Goal: Task Accomplishment & Management: Use online tool/utility

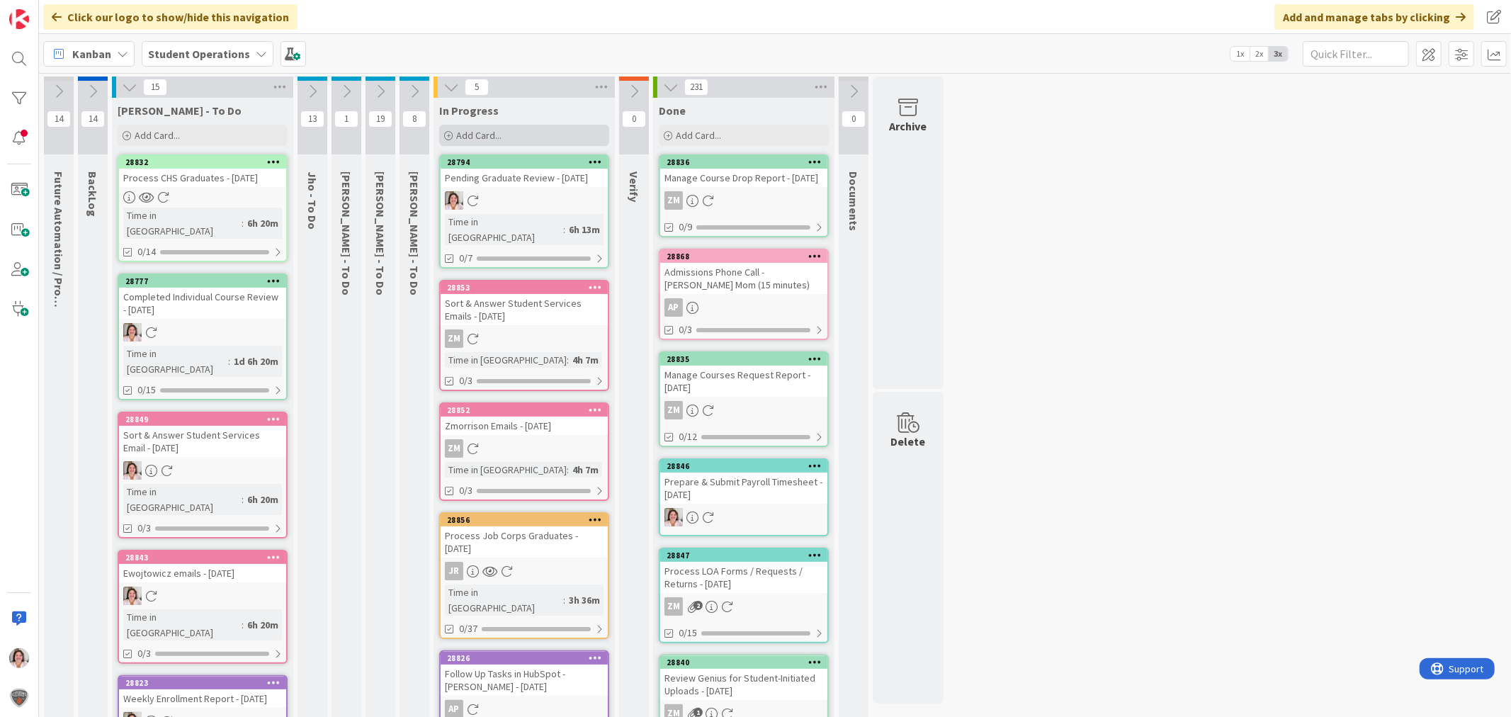
click at [476, 133] on span "Add Card..." at bounding box center [478, 135] width 45 height 13
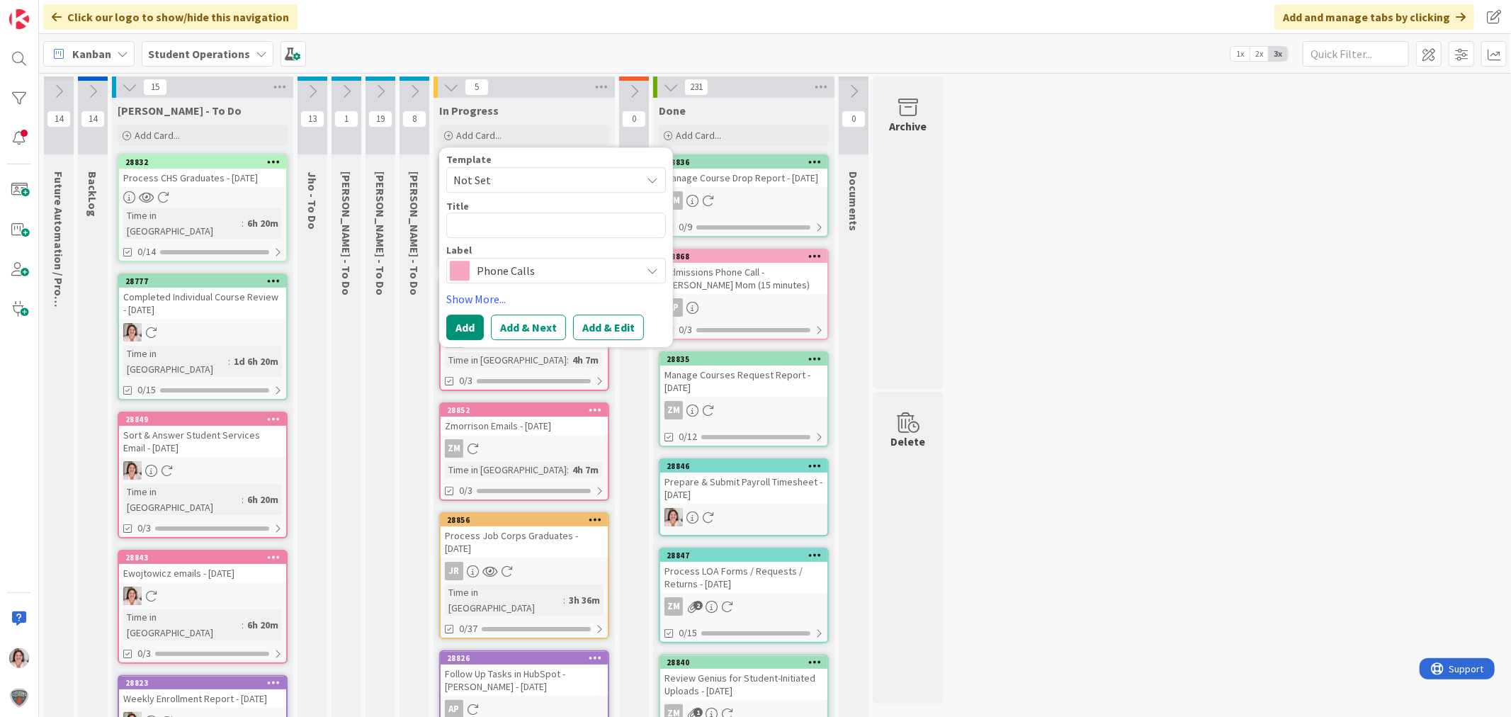
click at [521, 275] on span "Phone Calls" at bounding box center [555, 271] width 157 height 20
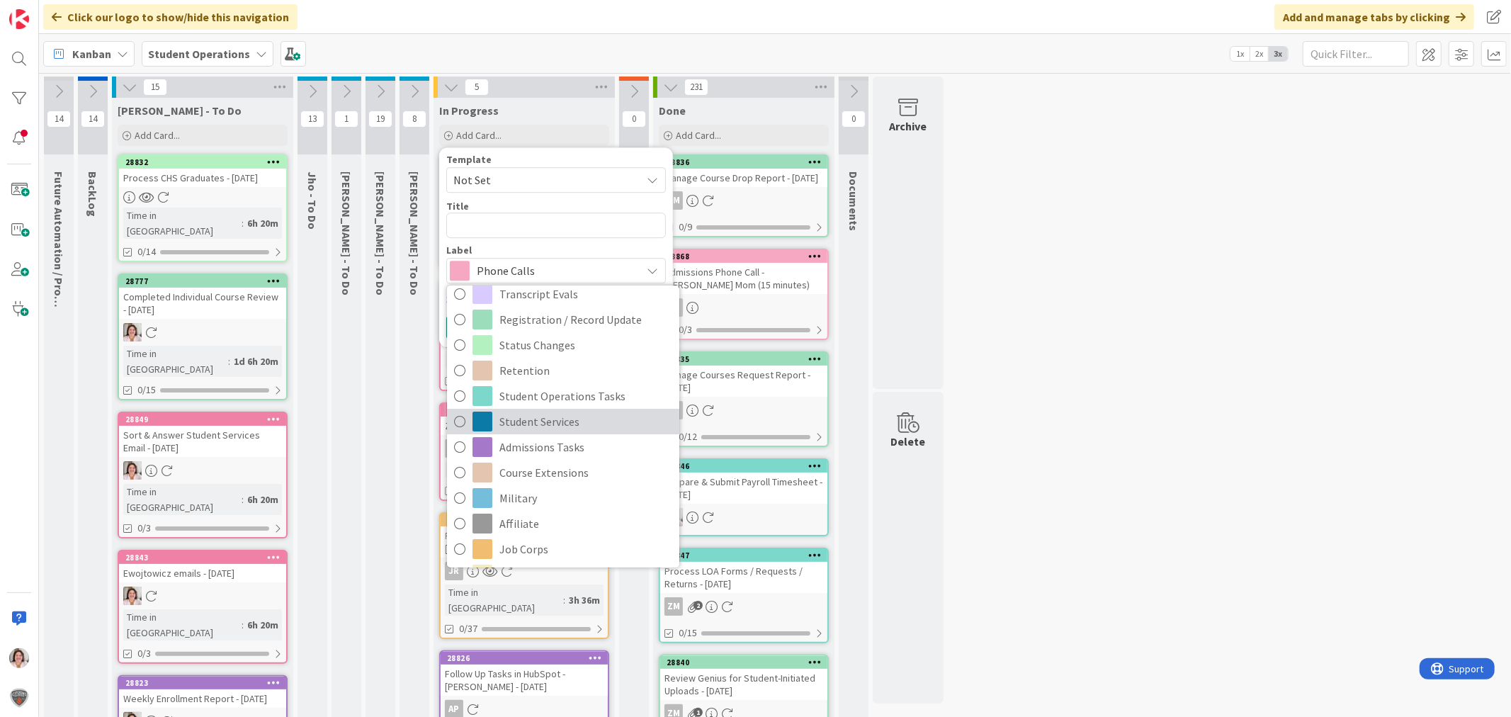
scroll to position [347, 0]
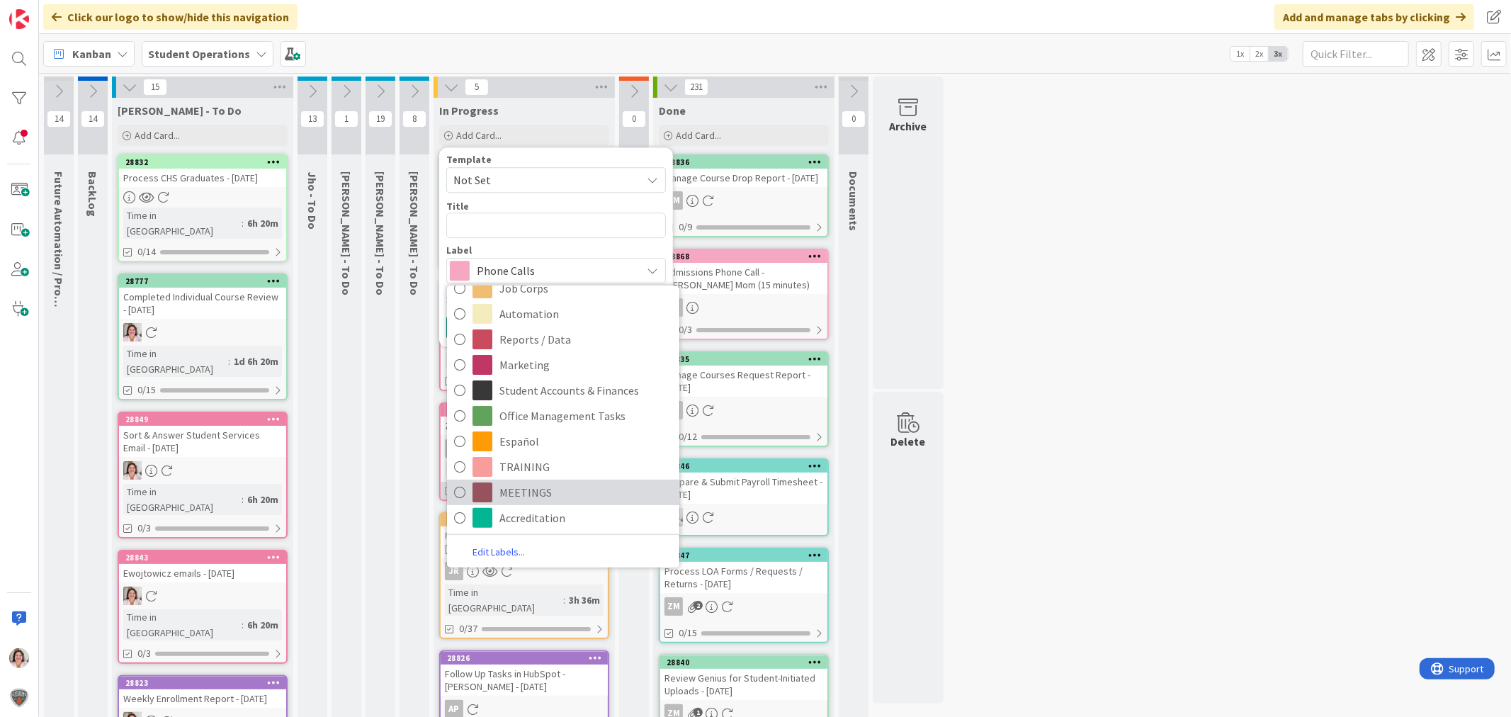
drag, startPoint x: 522, startPoint y: 490, endPoint x: 524, endPoint y: 477, distance: 12.9
click at [522, 490] on span "MEETINGS" at bounding box center [585, 492] width 173 height 21
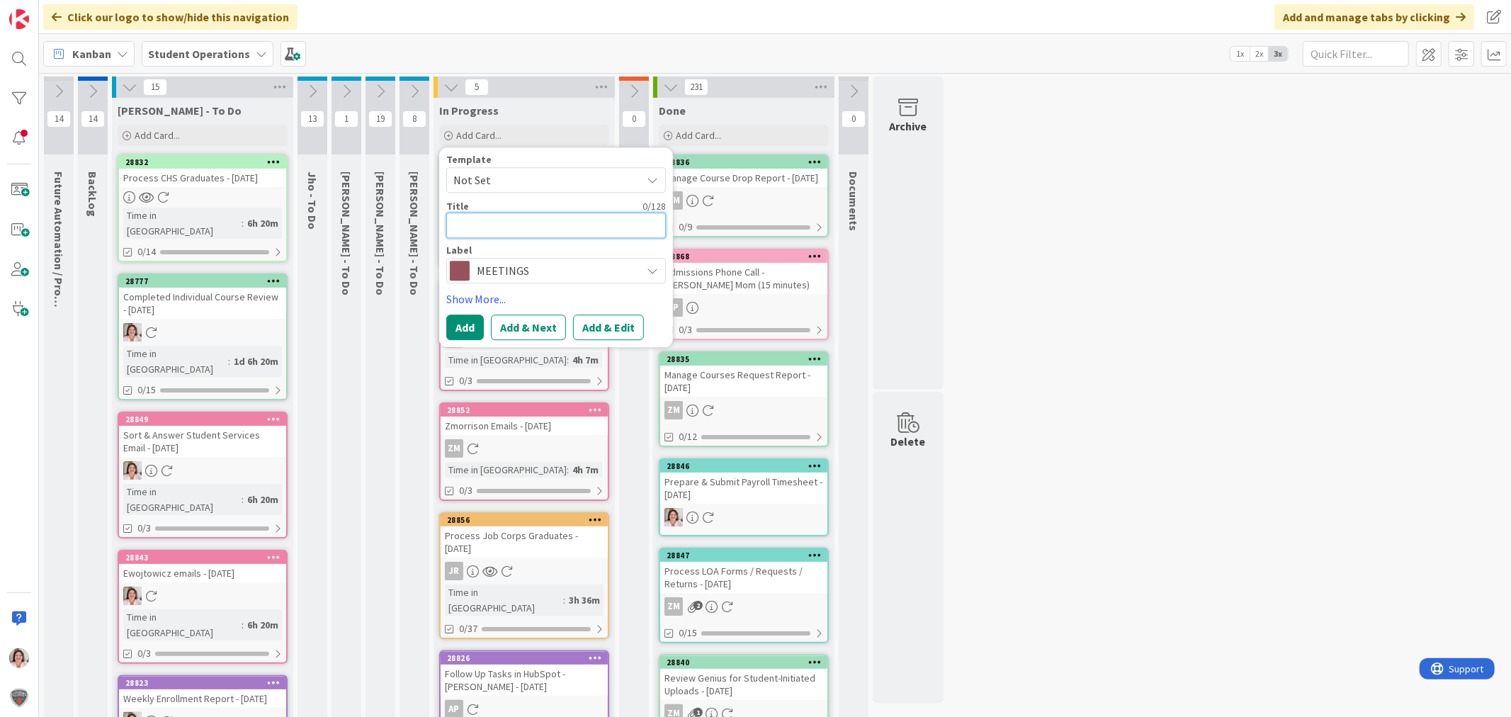
click at [514, 220] on textarea at bounding box center [556, 224] width 220 height 25
type textarea "x"
type textarea "M"
type textarea "x"
type textarea "Me"
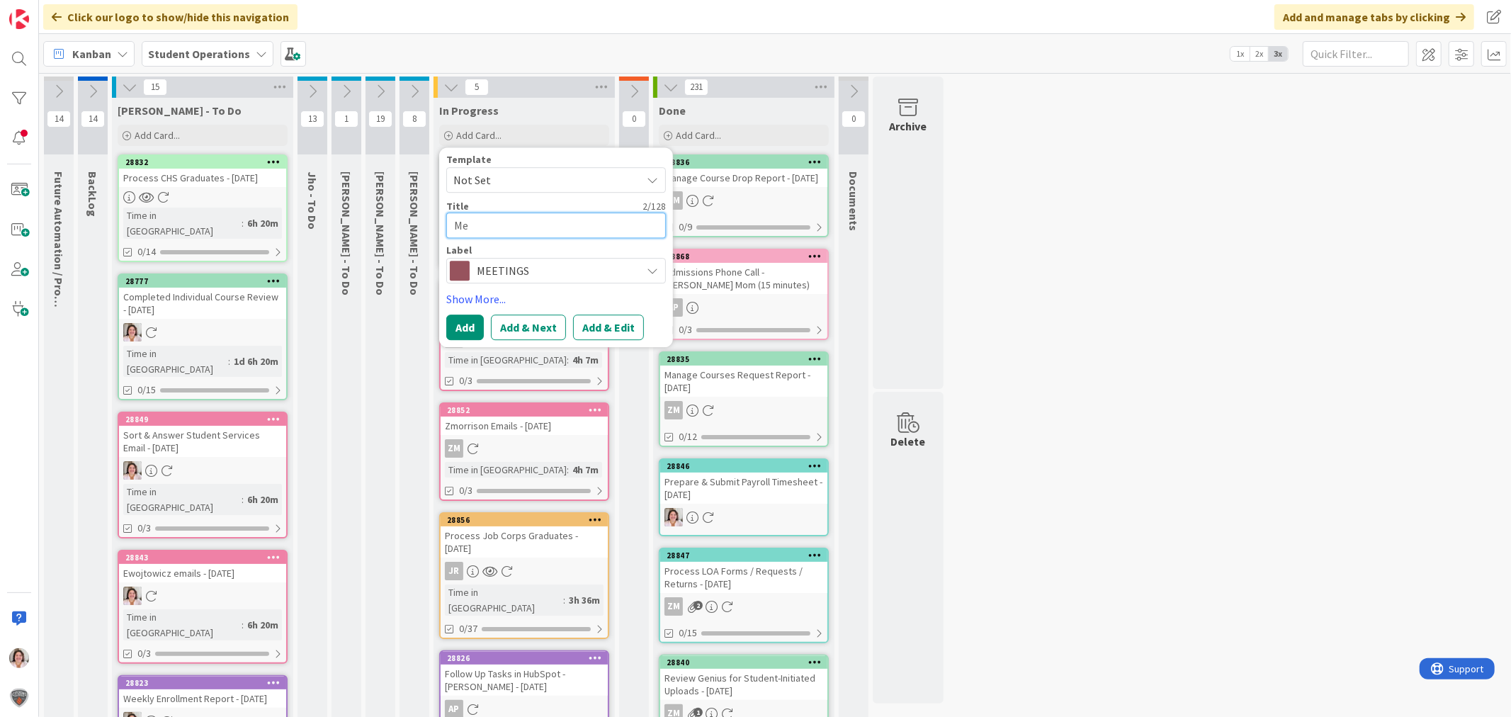
type textarea "x"
type textarea "Mee"
type textarea "x"
type textarea "Meet"
type textarea "x"
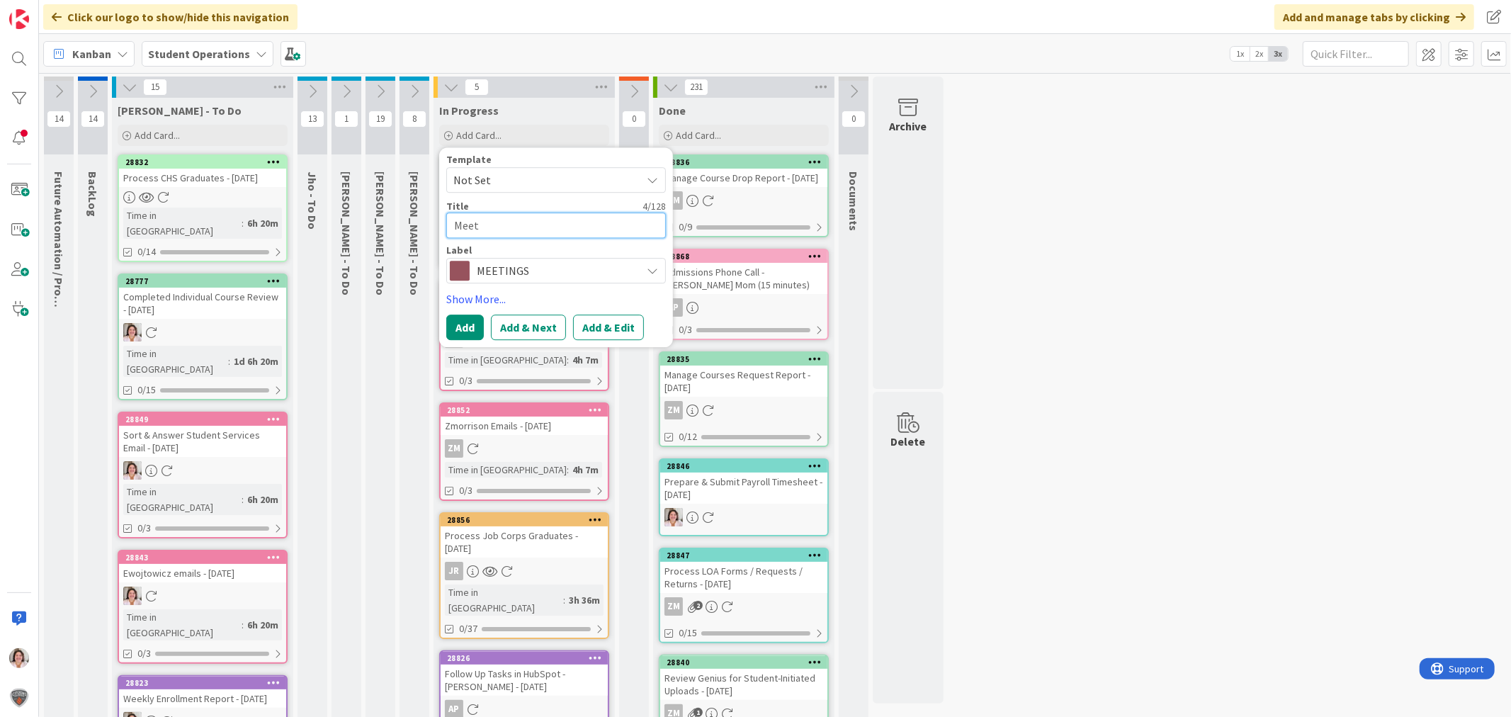
type textarea "Meeti"
type textarea "x"
type textarea "Meetin"
type textarea "x"
type textarea "Meeting"
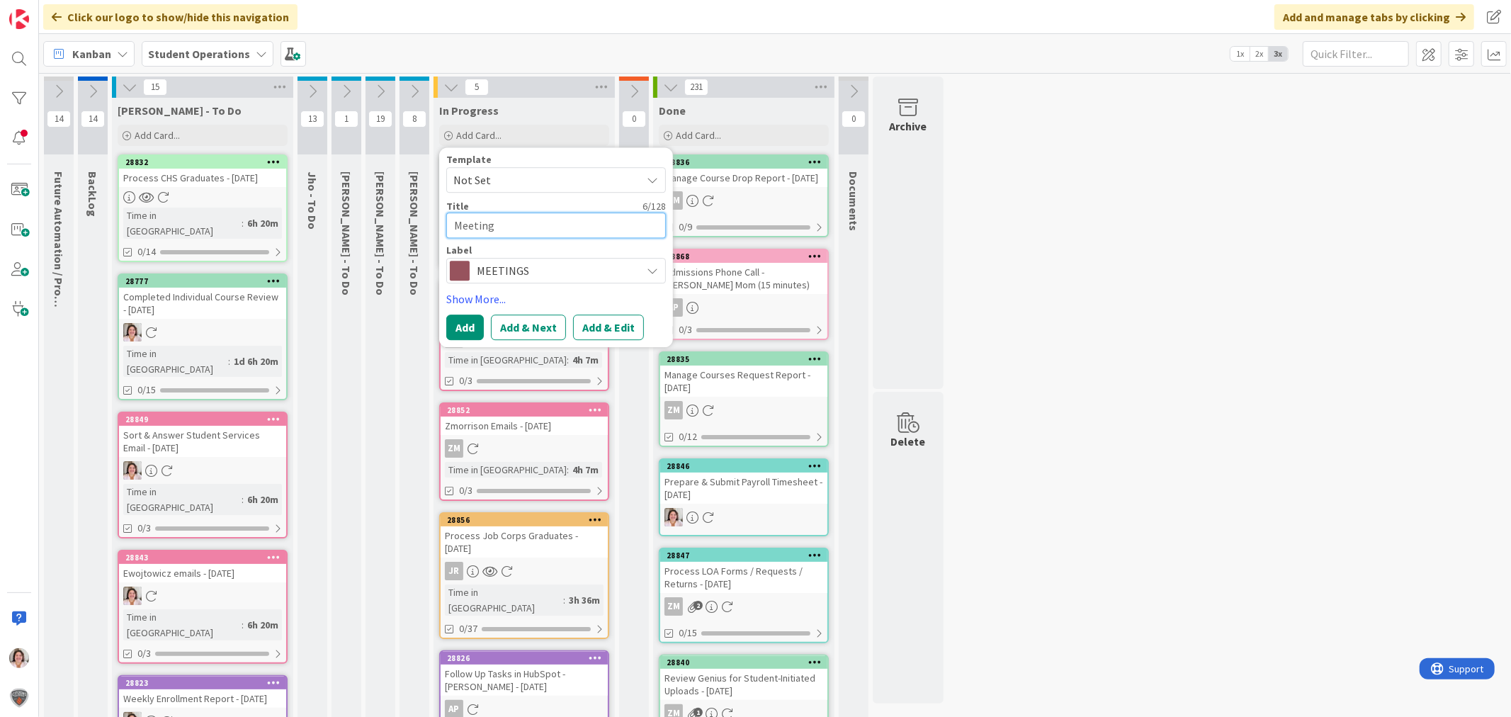
type textarea "x"
type textarea "Meeting"
type textarea "x"
type textarea "Meeting w"
type textarea "x"
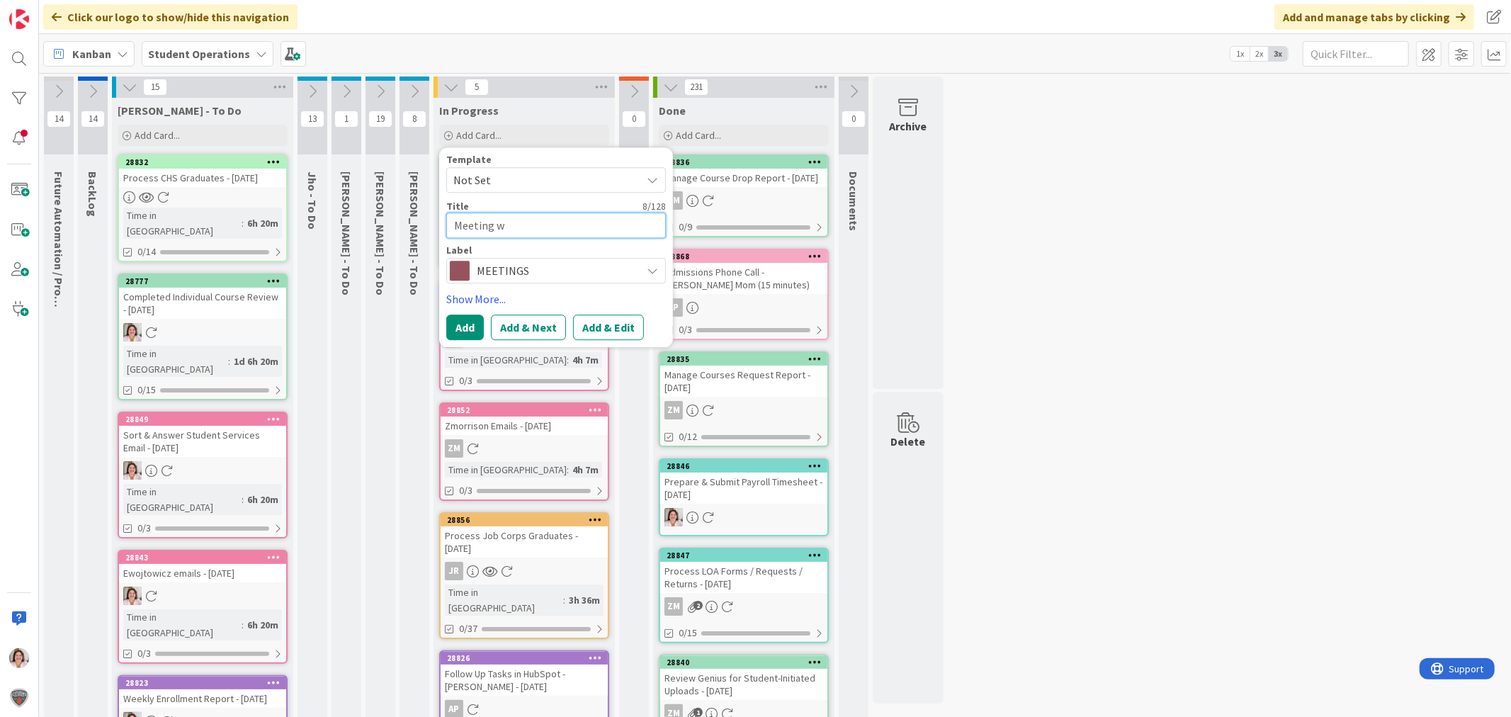
type textarea "Meeting wi"
type textarea "x"
type textarea "Meeting wit"
type textarea "x"
type textarea "Meeting with"
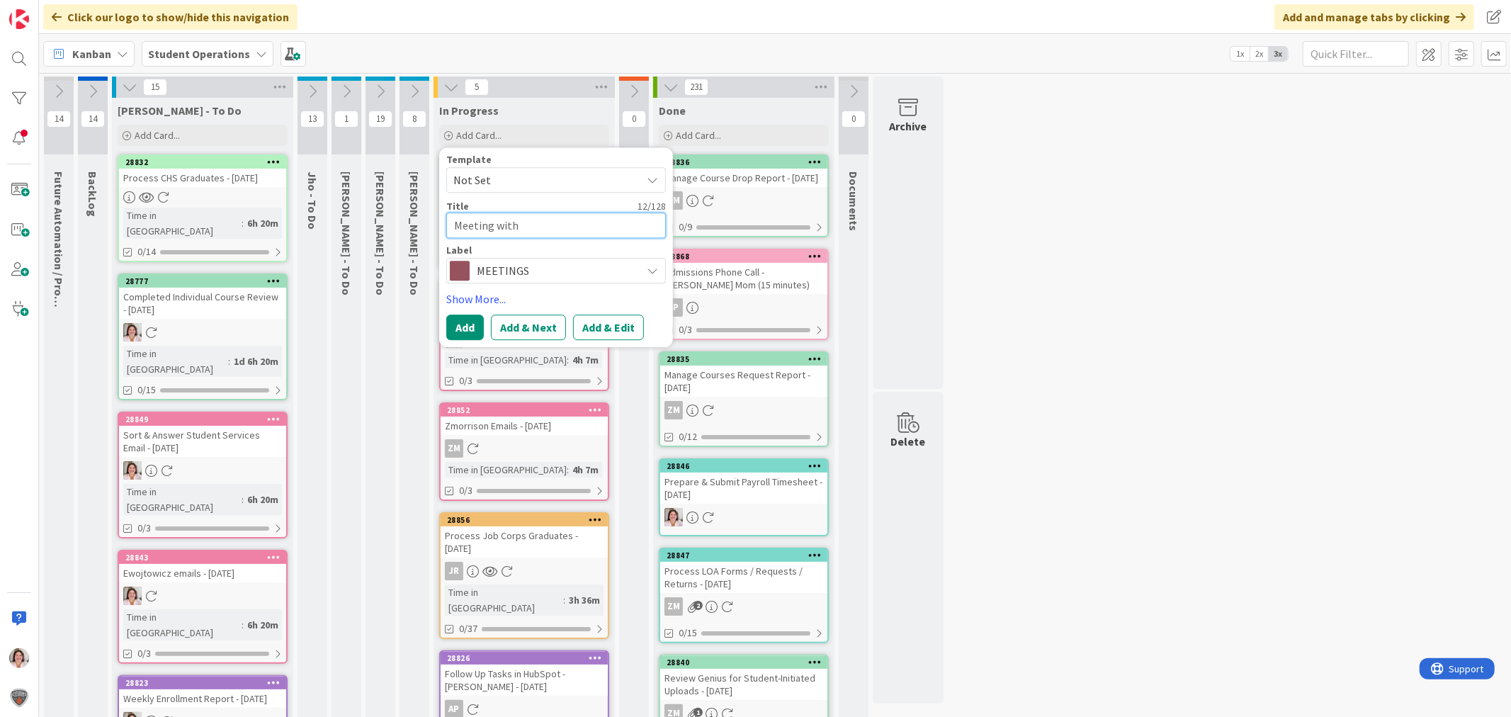
type textarea "x"
type textarea "Meeting with"
type textarea "x"
type textarea "Meeting with"
type textarea "x"
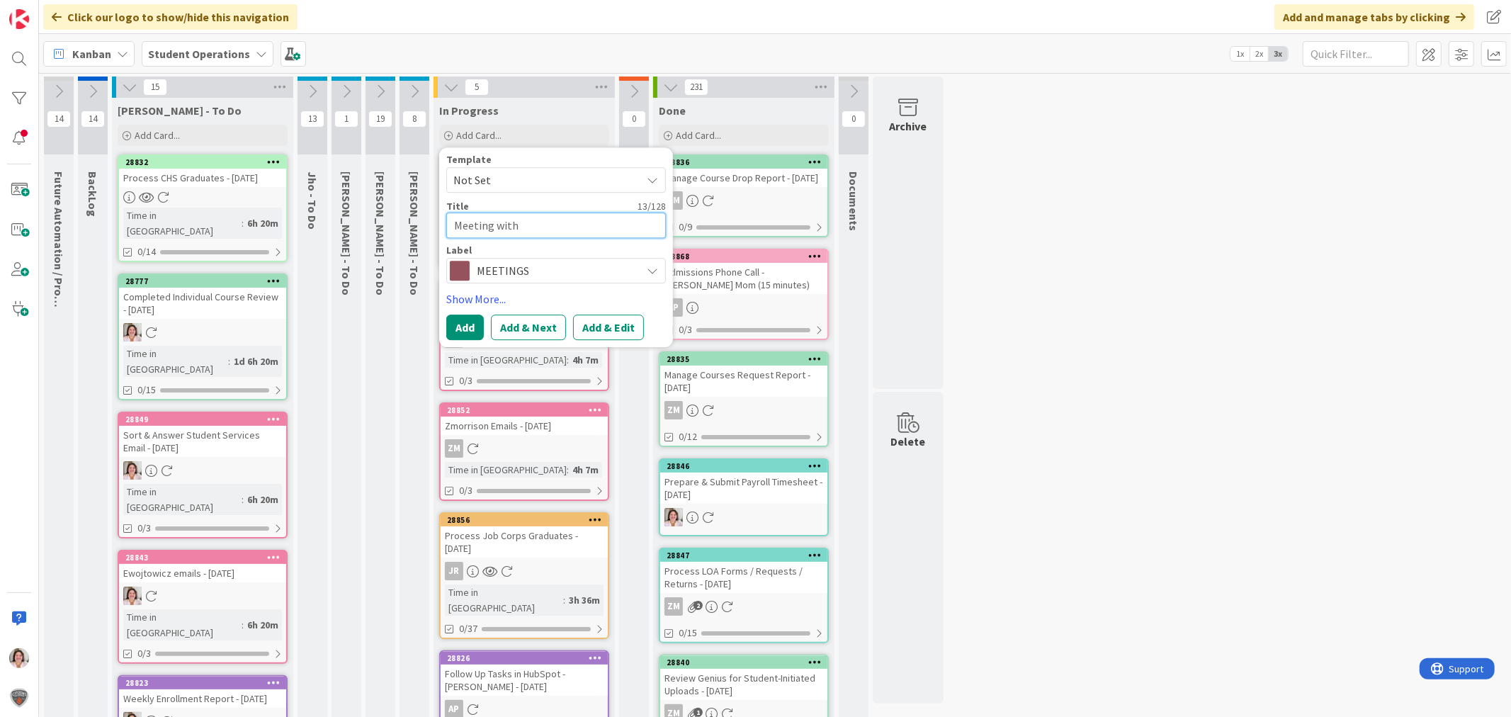
type textarea "Meeting wit"
type textarea "x"
type textarea "Meeting wi"
type textarea "x"
type textarea "Meeting w"
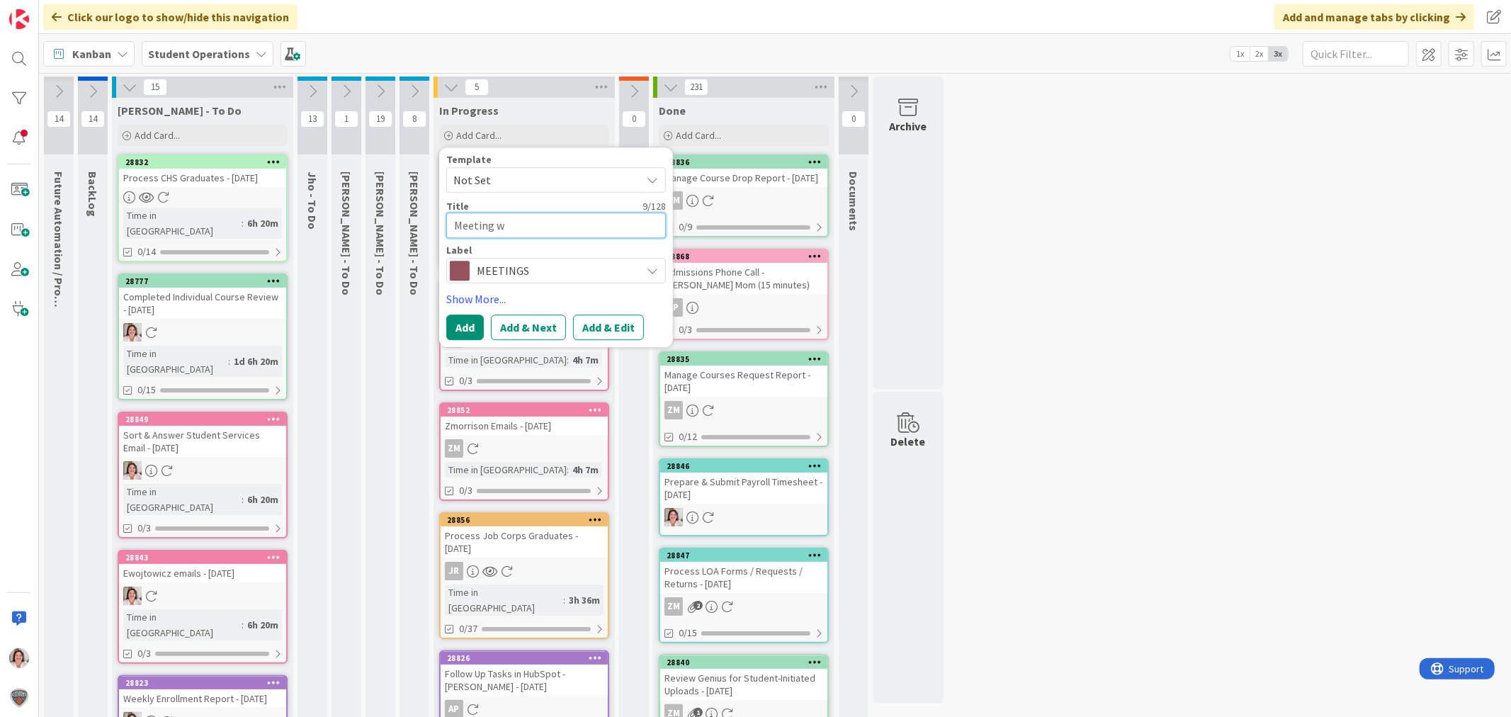
type textarea "x"
type textarea "Meeting w/"
type textarea "x"
type textarea "Meeting w/"
type textarea "x"
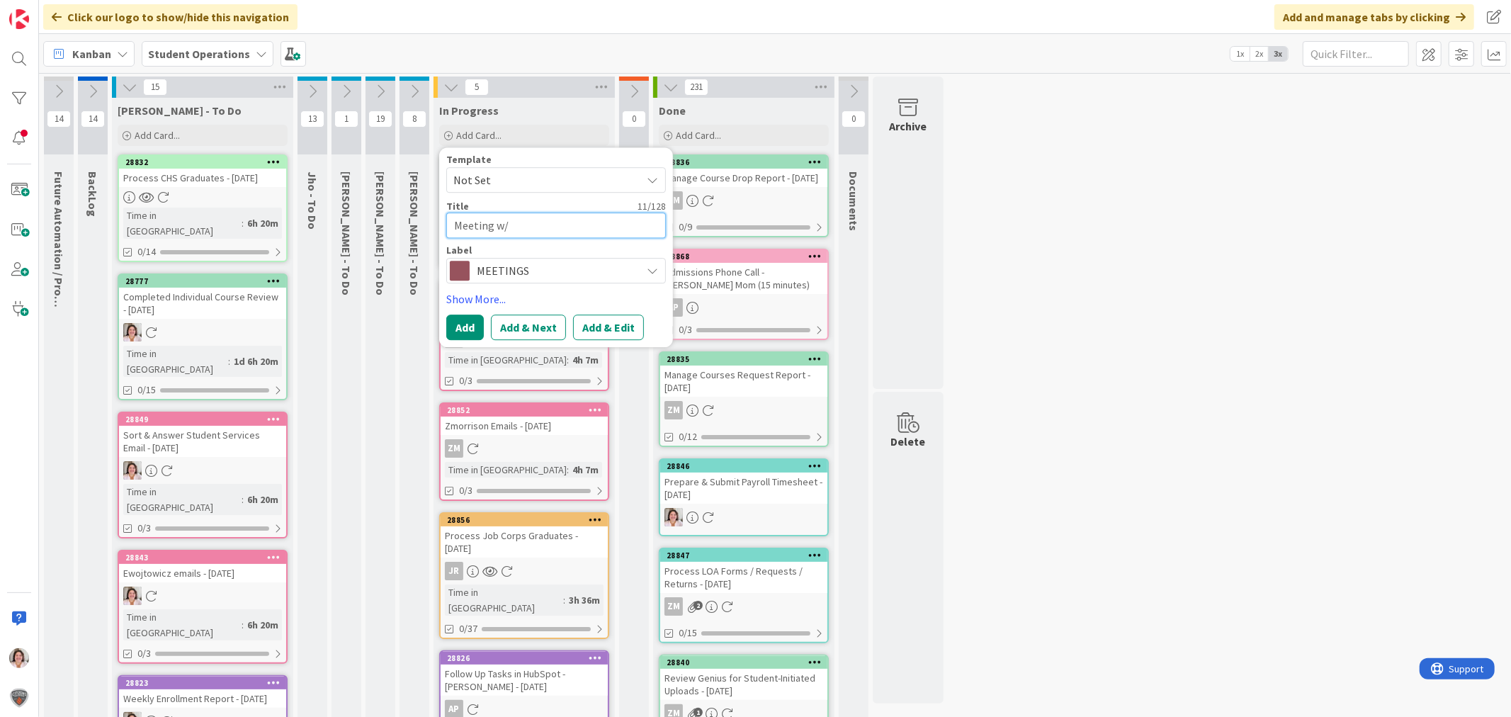
type textarea "Meeting w/ Y"
type textarea "x"
type textarea "Meeting w/ Yv"
type textarea "x"
type textarea "Meeting w/ [GEOGRAPHIC_DATA]"
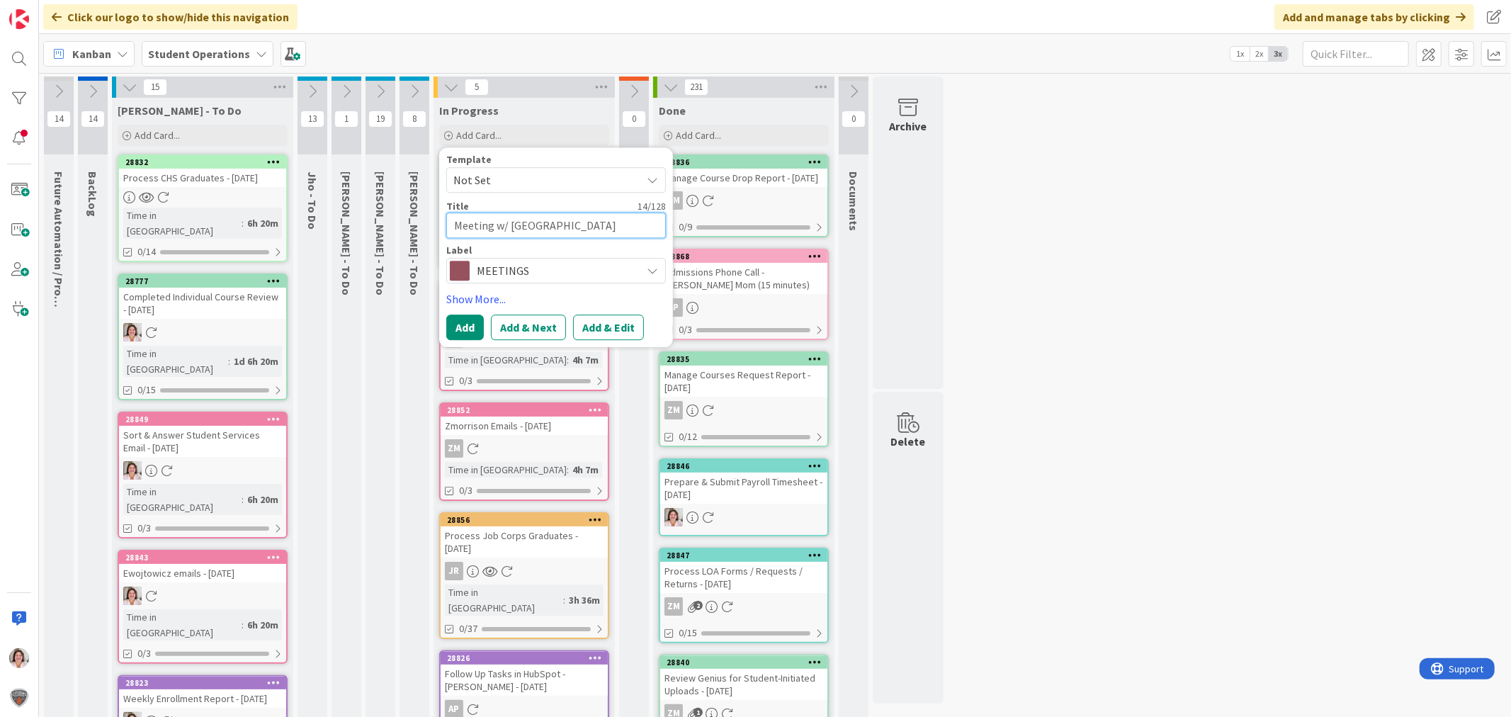
type textarea "x"
type textarea "Meeting w/ [PERSON_NAME]"
type textarea "x"
type textarea "Meeting w/ [PERSON_NAME]"
type textarea "x"
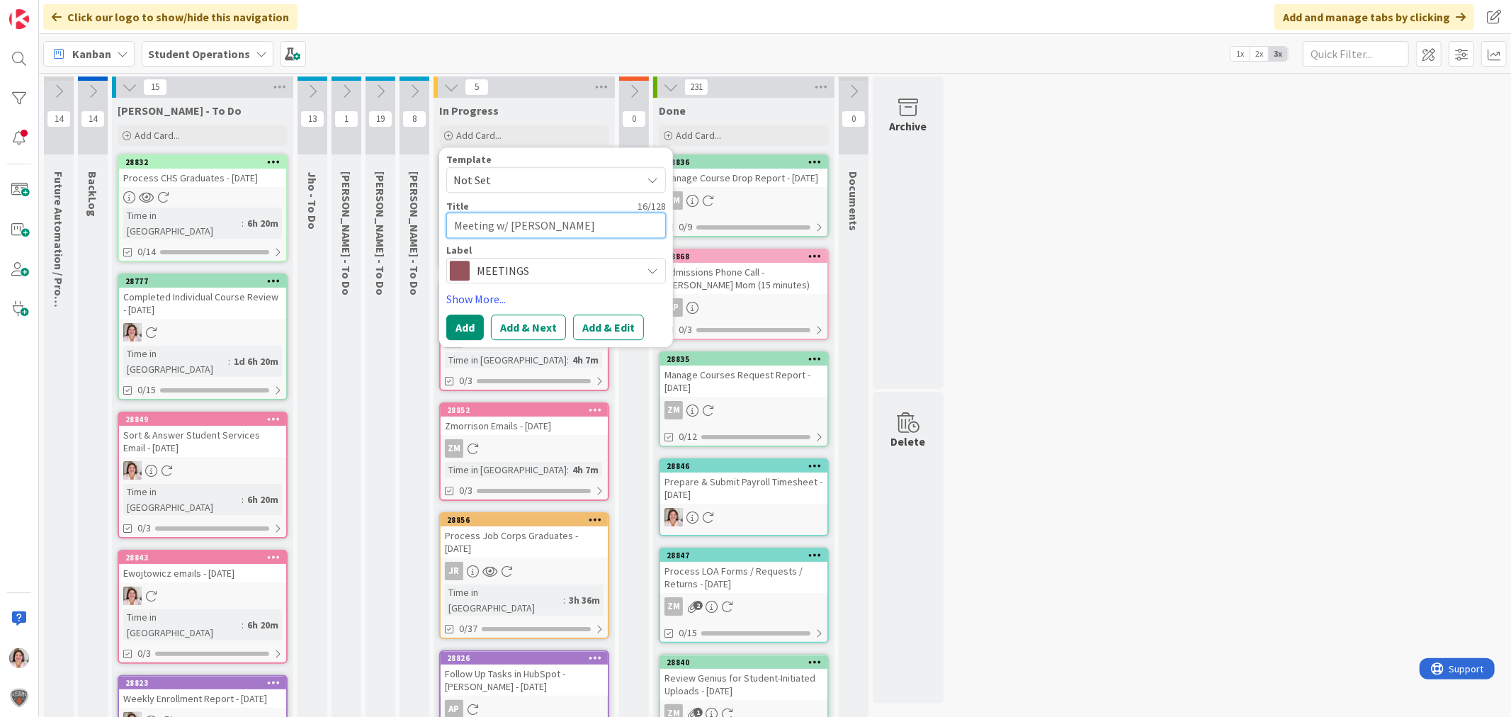
type textarea "Meeting w/ [PERSON_NAME]"
type textarea "x"
type textarea "Meeting w/ [PERSON_NAME]"
type textarea "x"
type textarea "Meeting w/ [PERSON_NAME] 0"
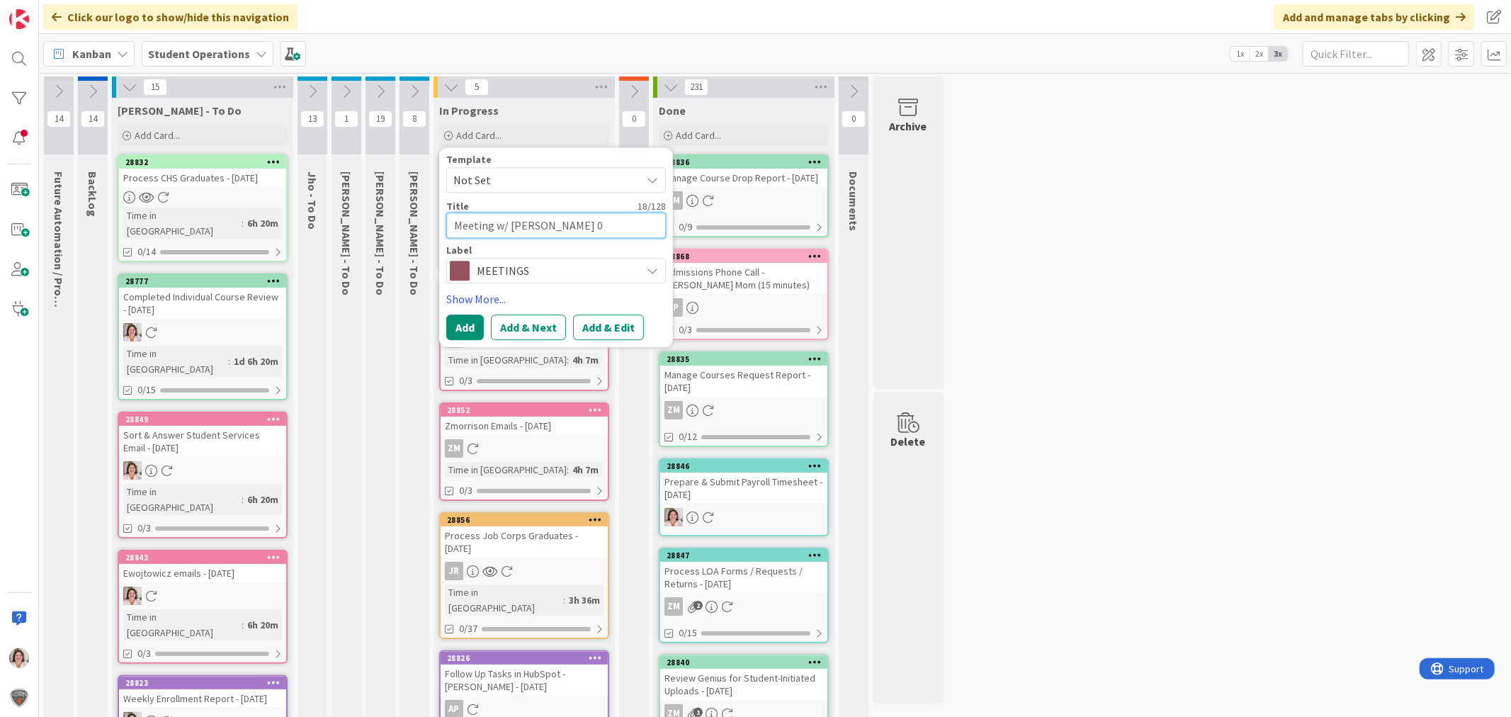
type textarea "x"
type textarea "Meeting w/ [PERSON_NAME] 0"
type textarea "x"
type textarea "Meeting w/ [PERSON_NAME] 0"
type textarea "x"
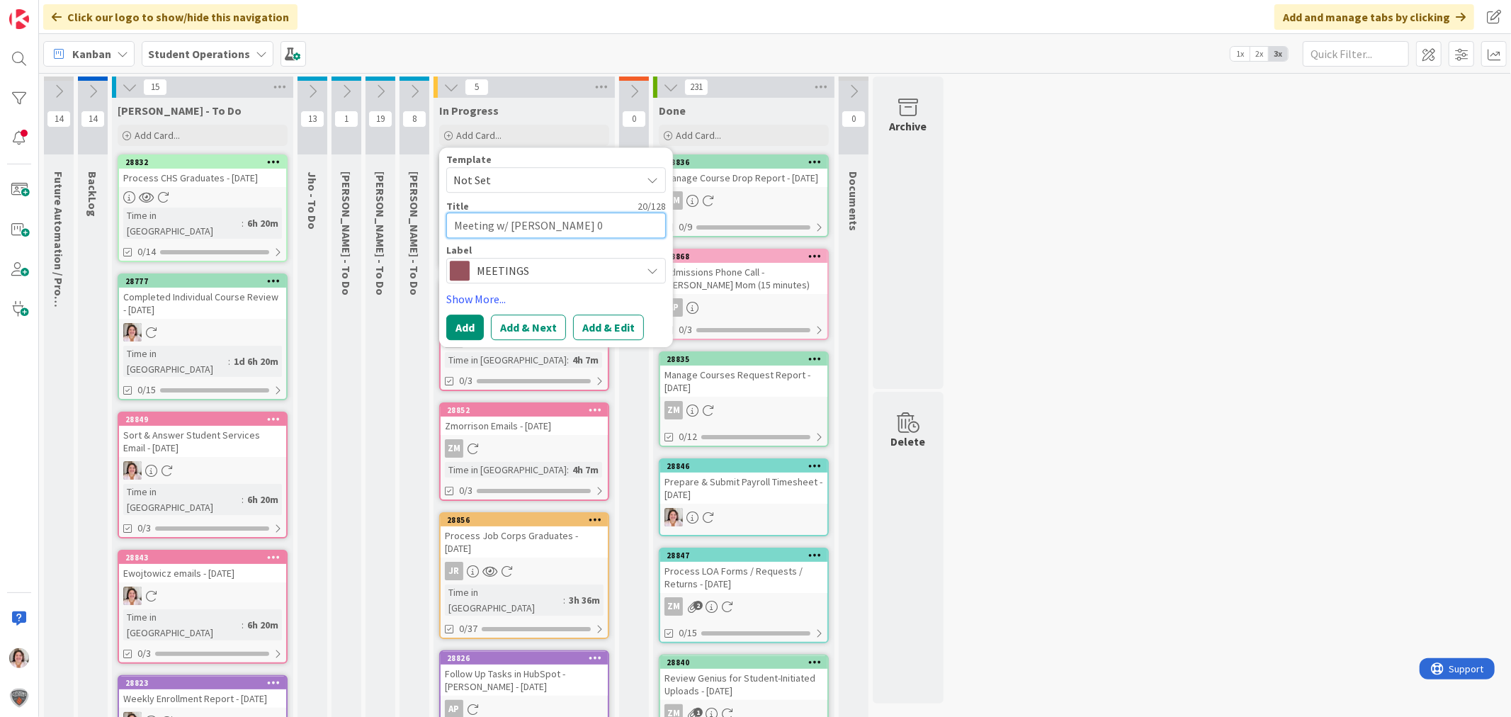
type textarea "Meeting w/ [PERSON_NAME]"
type textarea "x"
type textarea "Meeting w/ [PERSON_NAME] -"
type textarea "x"
type textarea "Meeting w/ [PERSON_NAME] -"
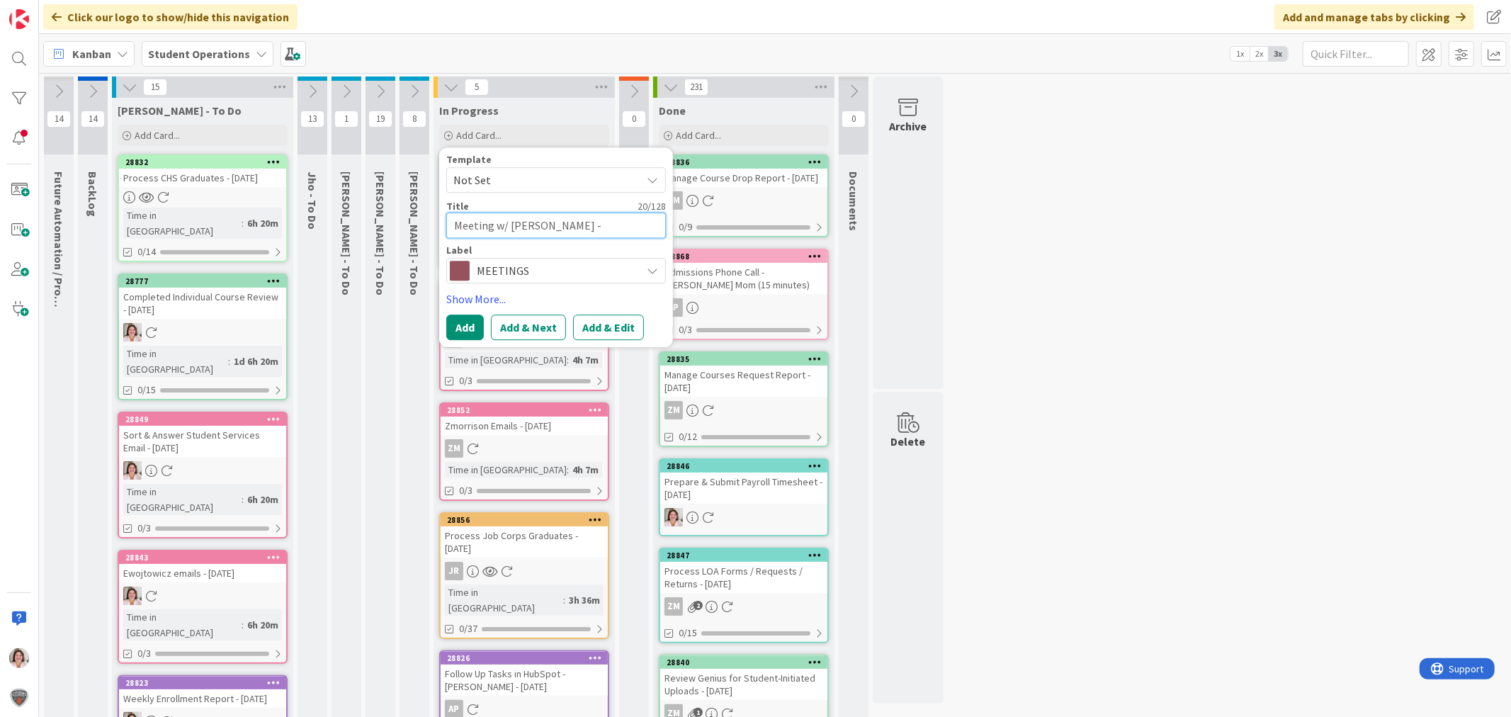
type textarea "x"
type textarea "Meeting w/ [PERSON_NAME]"
type textarea "x"
type textarea "Meeting w/ [PERSON_NAME]"
type textarea "x"
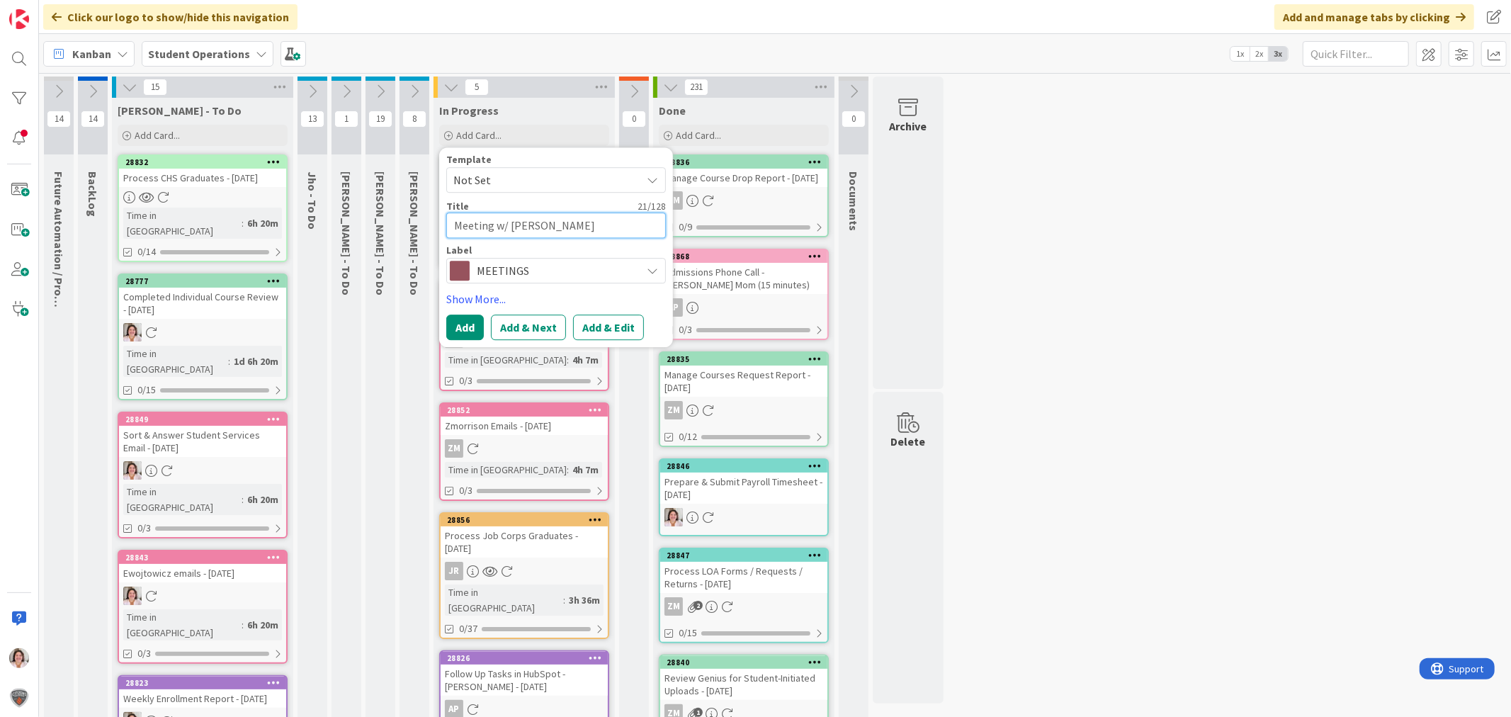
type textarea "Meeting w/ [PERSON_NAME]"
type textarea "x"
type textarea "Meeting w/ [PERSON_NAME]"
type textarea "x"
type textarea "Meeting w/ [PERSON_NAME]"
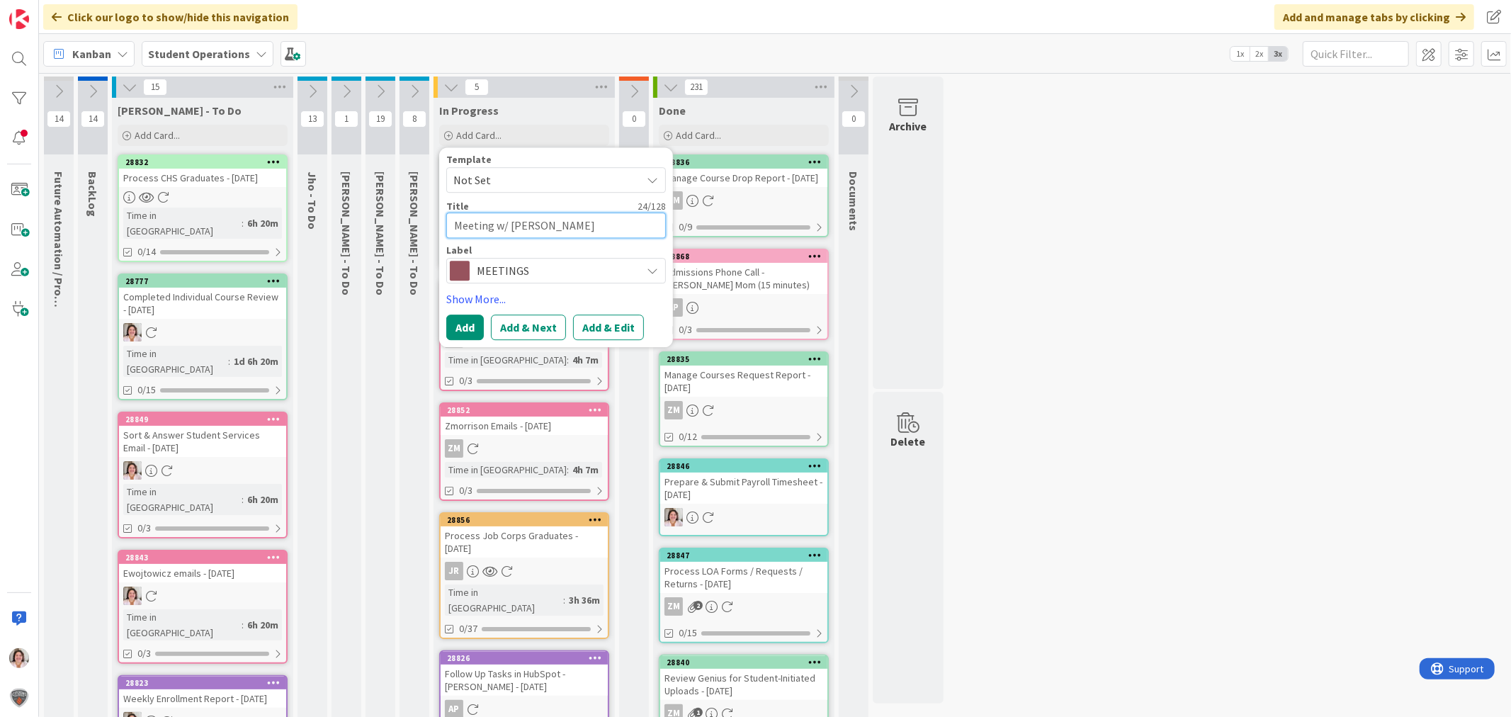
type textarea "x"
type textarea "Meeting w/ [PERSON_NAME]"
type textarea "x"
type textarea "Meeting w/ [PERSON_NAME]"
type textarea "x"
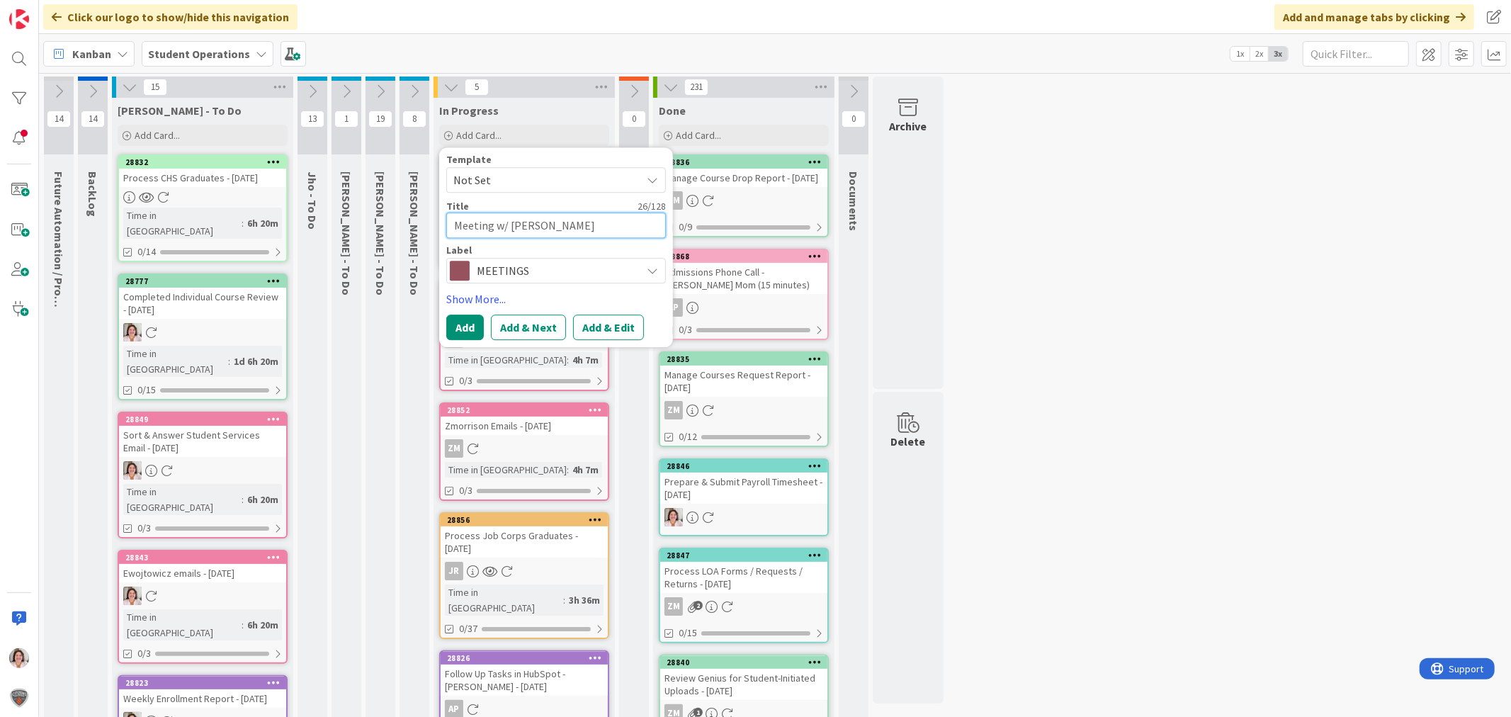
type textarea "Meeting w/ [PERSON_NAME]"
type textarea "x"
type textarea "Meeting w/ [PERSON_NAME]"
click at [452, 324] on button "Add" at bounding box center [465, 326] width 38 height 25
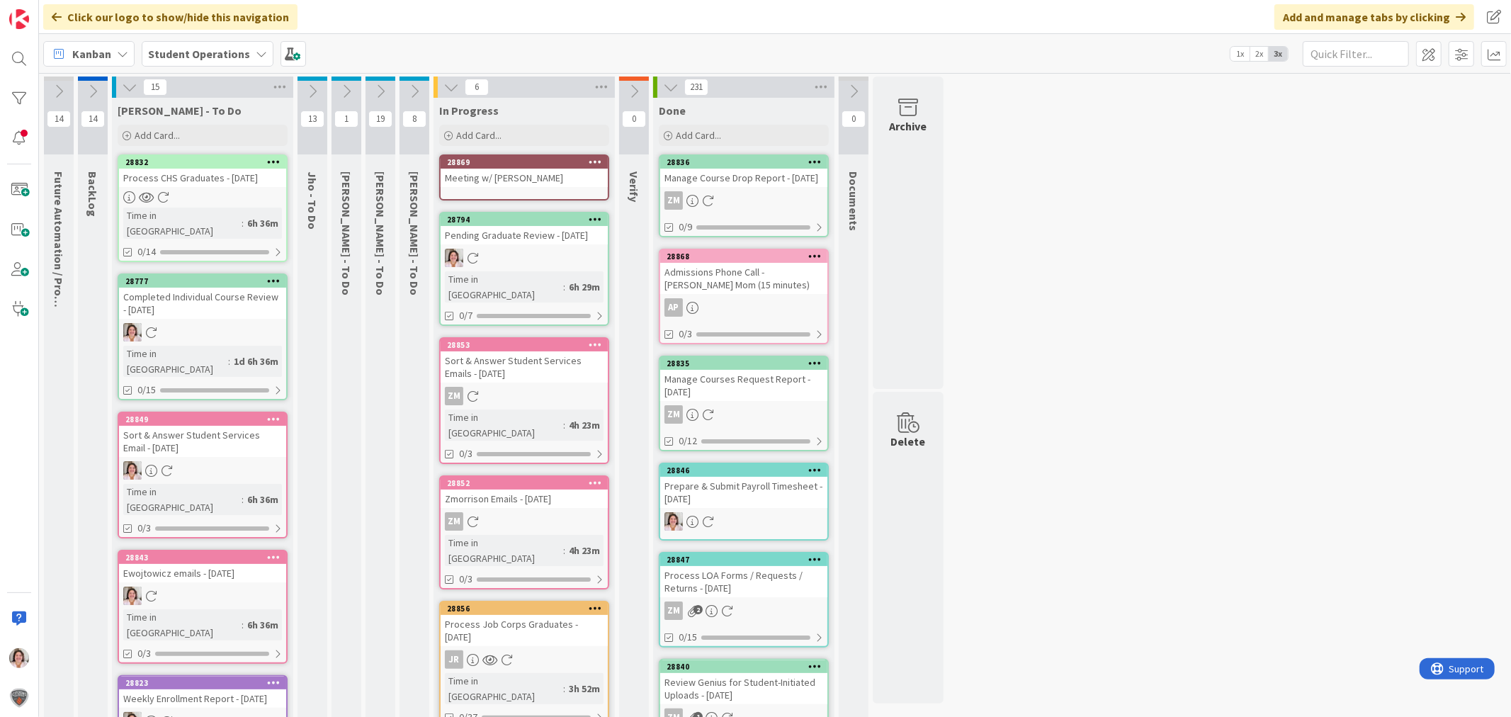
click at [591, 158] on icon at bounding box center [595, 162] width 13 height 10
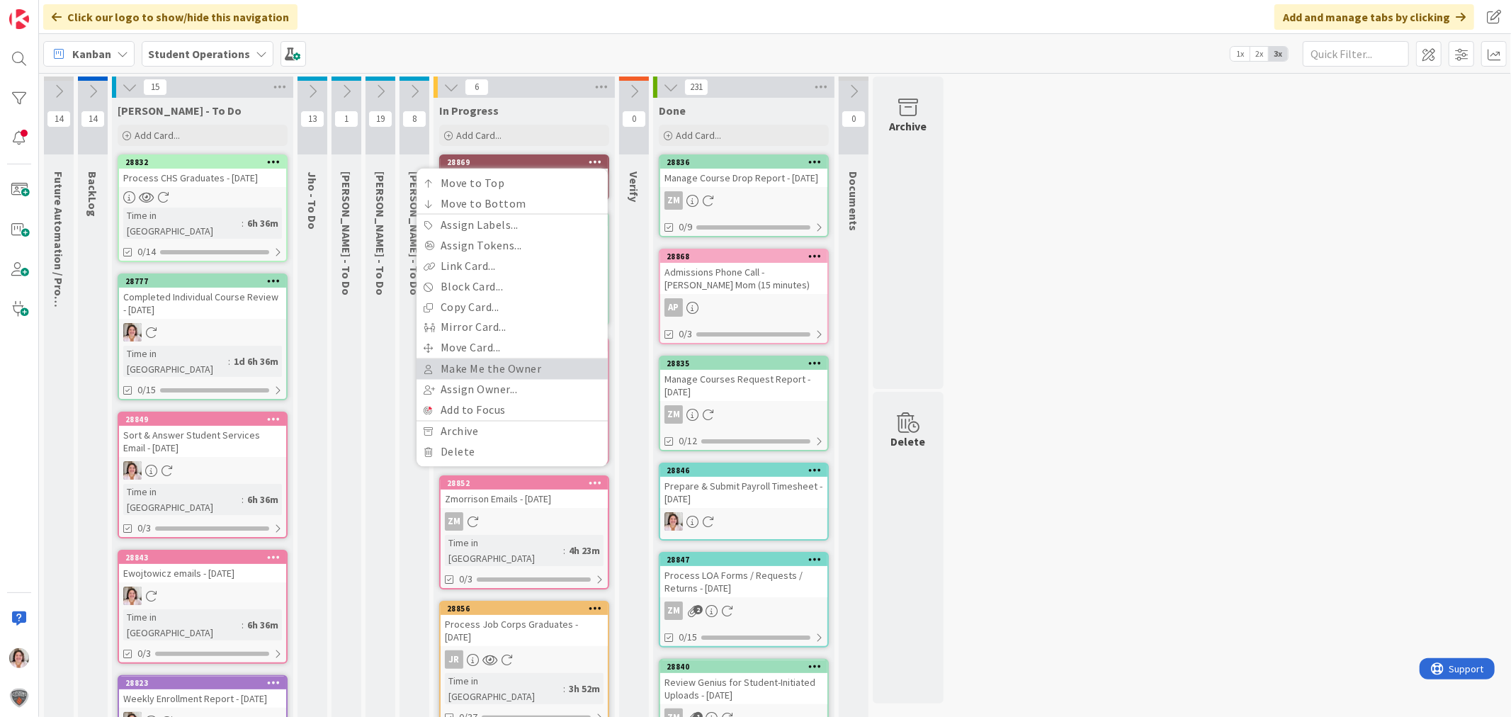
click at [492, 365] on link "Make Me the Owner" at bounding box center [511, 369] width 191 height 21
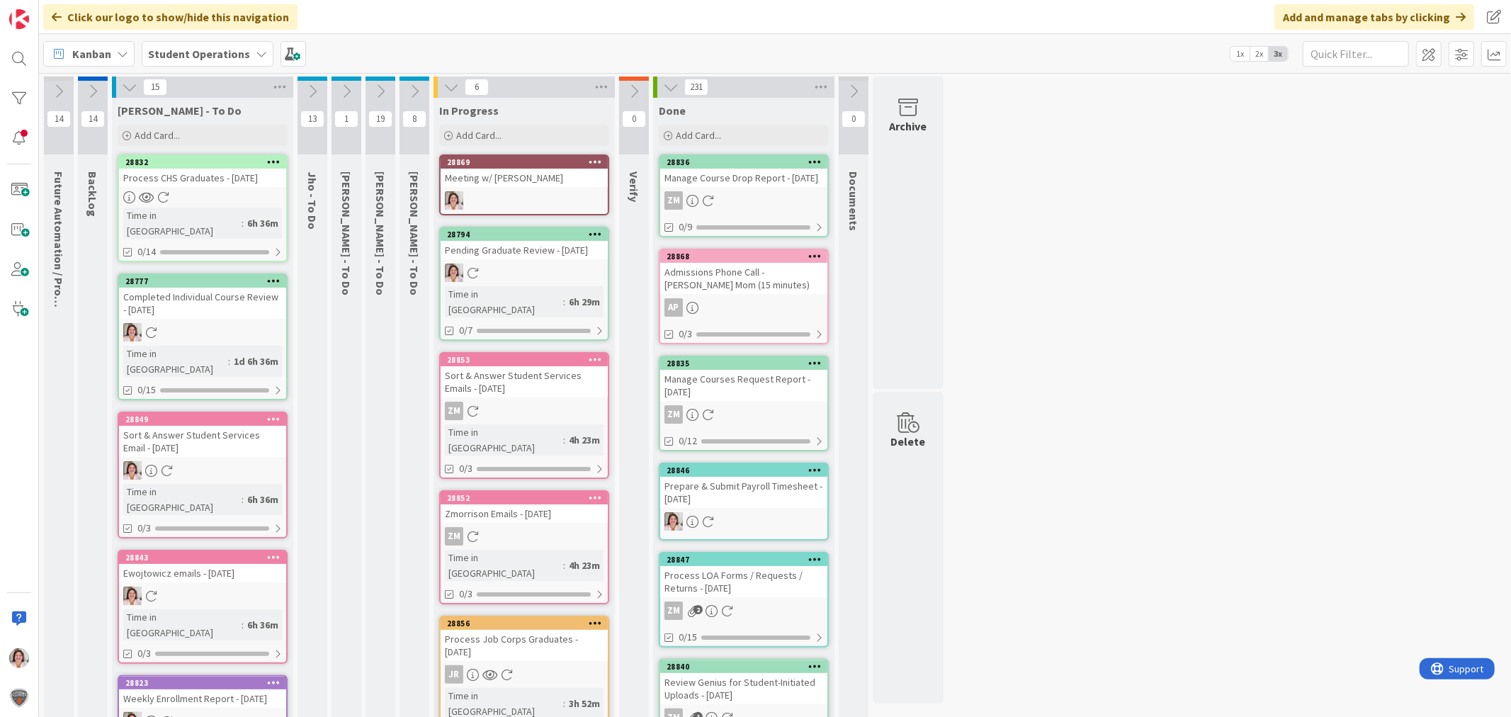
click at [539, 182] on div "Meeting w/ [PERSON_NAME]" at bounding box center [524, 178] width 167 height 18
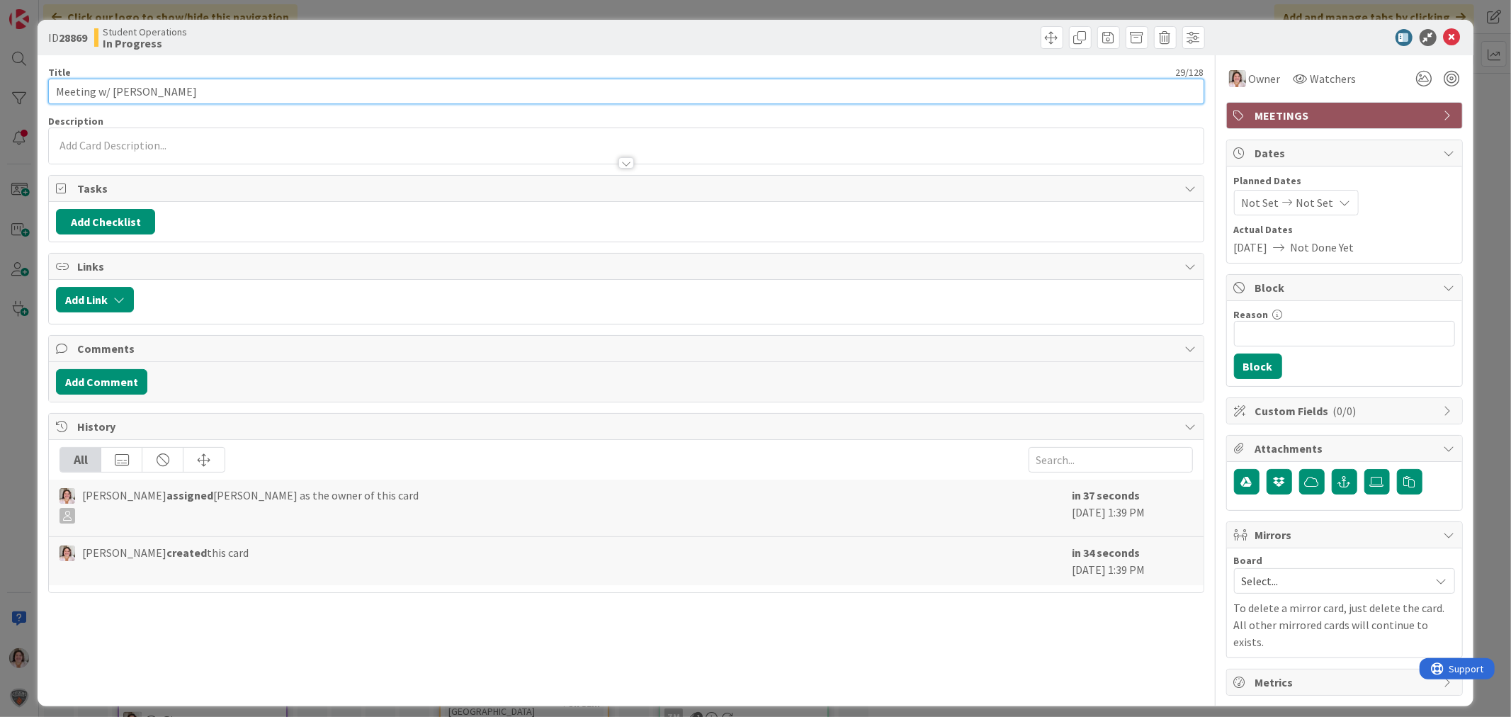
click at [265, 89] on input "Meeting w/ [PERSON_NAME]" at bounding box center [625, 91] width 1155 height 25
type input "Meeting w/ [PERSON_NAME] - Affiliate - 2 Hours"
click at [1451, 36] on icon at bounding box center [1452, 37] width 17 height 17
